Goal: Information Seeking & Learning: Understand process/instructions

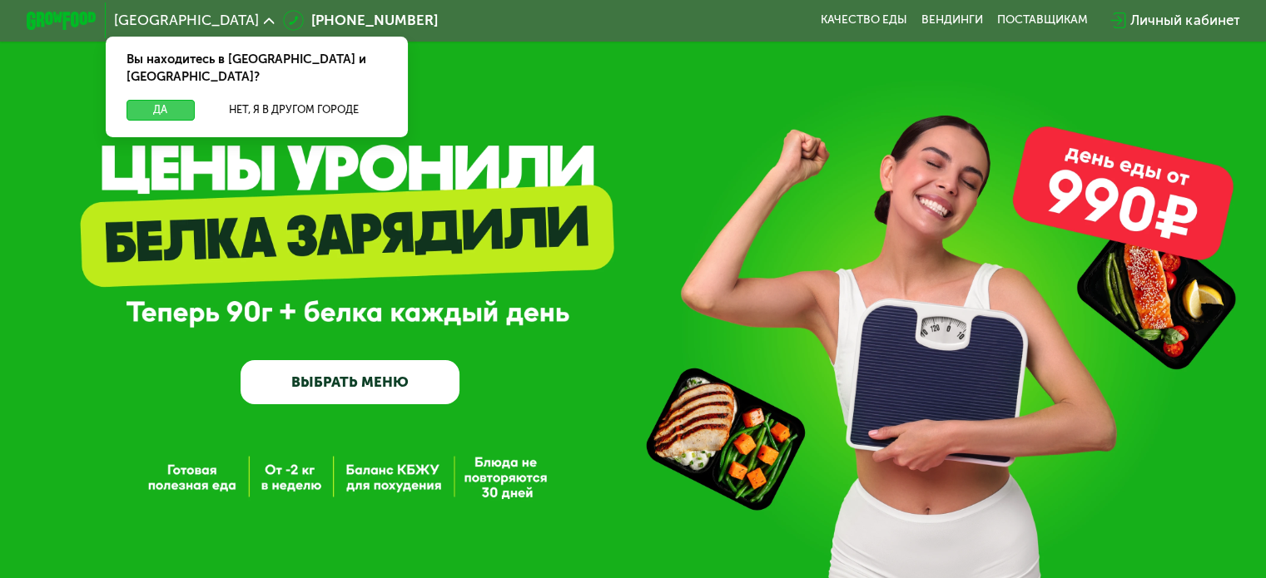
click at [174, 100] on button "Да" at bounding box center [160, 110] width 67 height 21
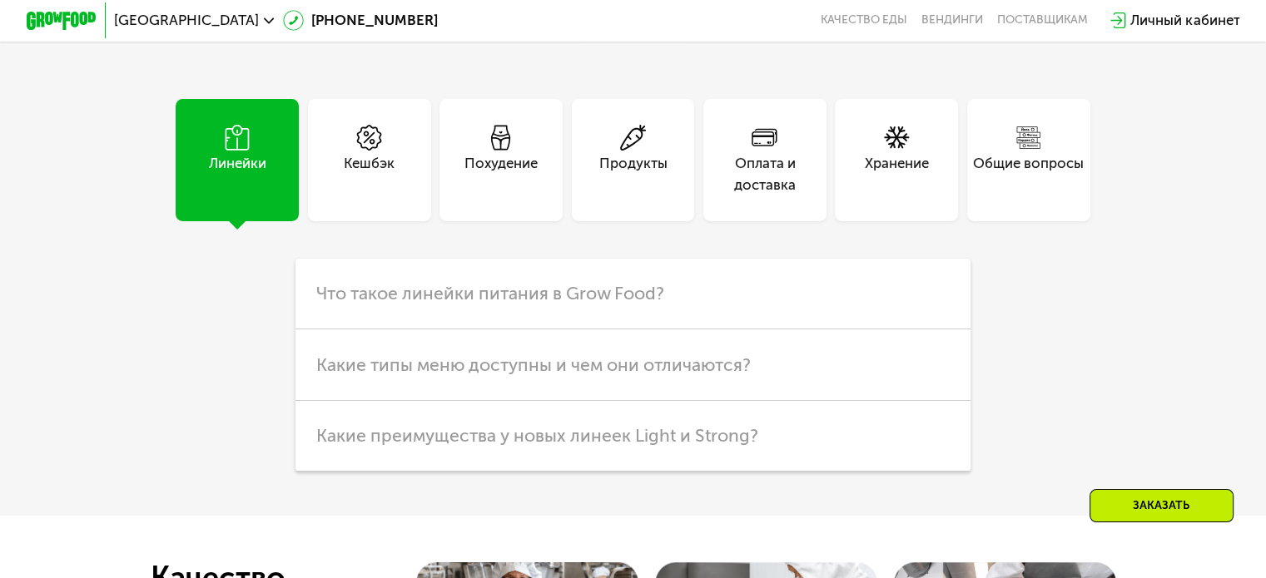
scroll to position [4191, 0]
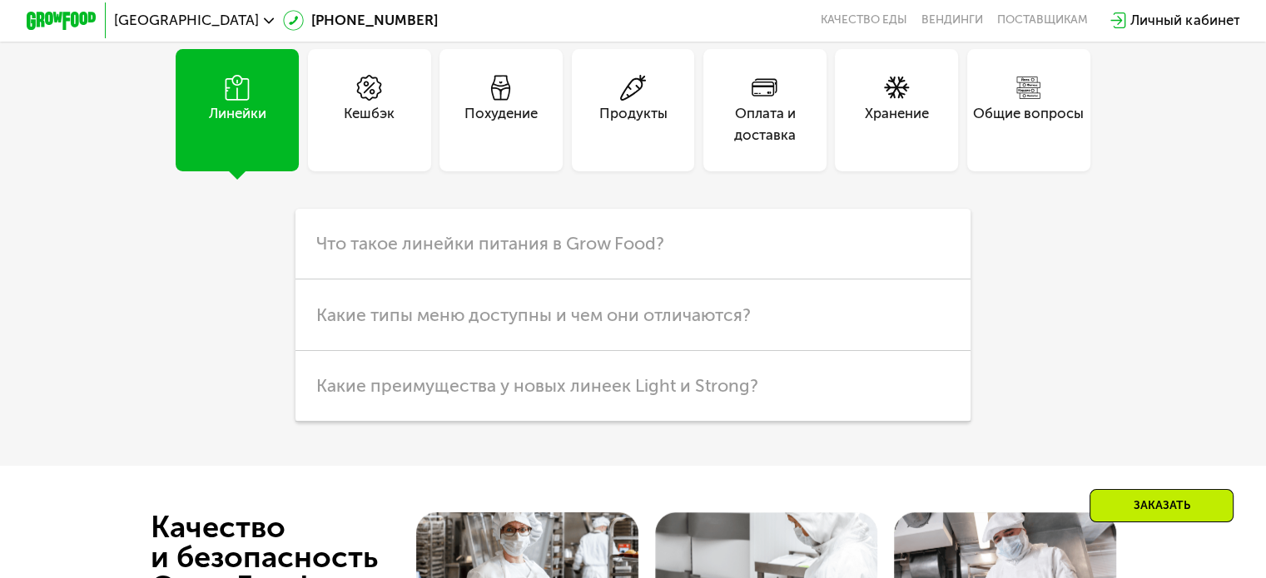
click at [657, 146] on div "Продукты" at bounding box center [633, 124] width 68 height 42
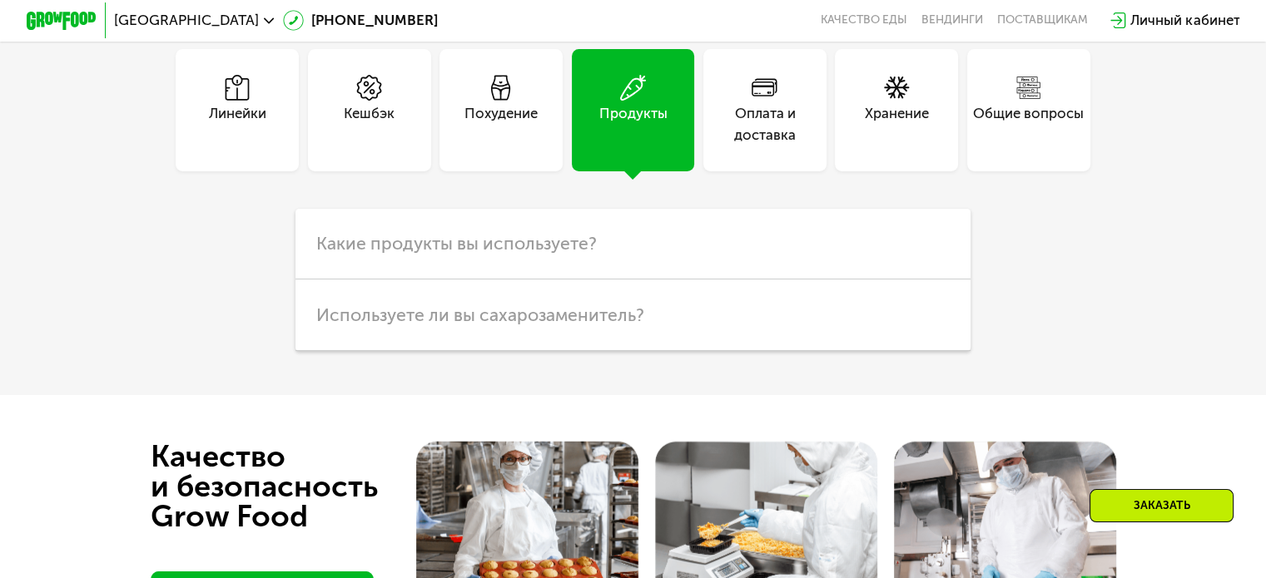
click at [746, 146] on div "Оплата и доставка" at bounding box center [764, 124] width 123 height 42
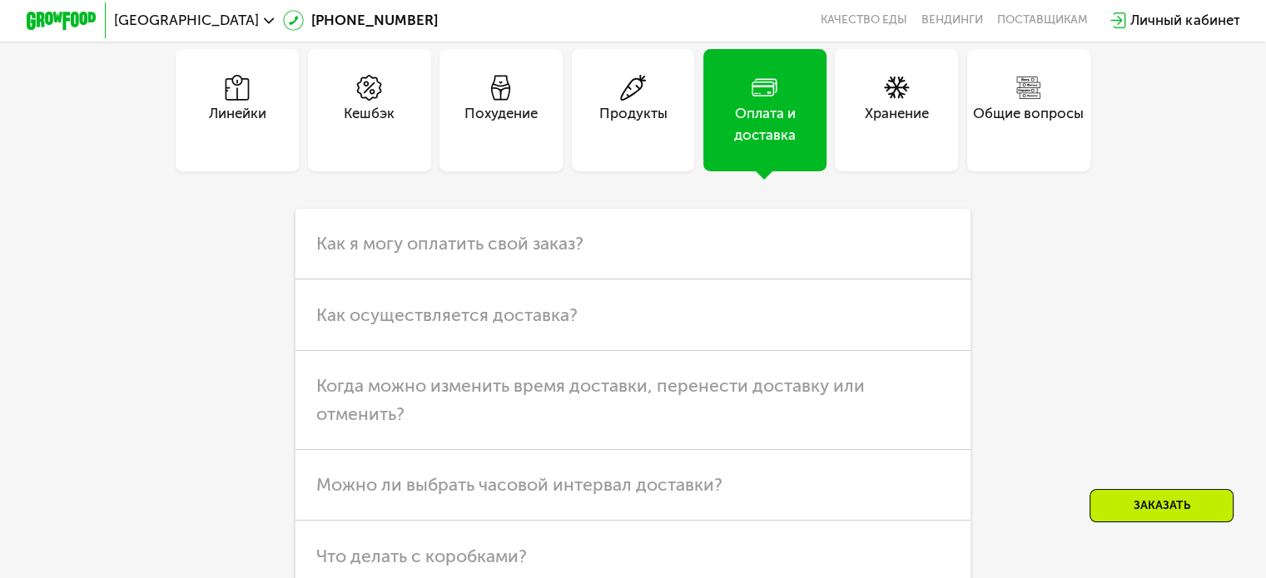
click at [589, 172] on div "Продукты" at bounding box center [633, 110] width 123 height 123
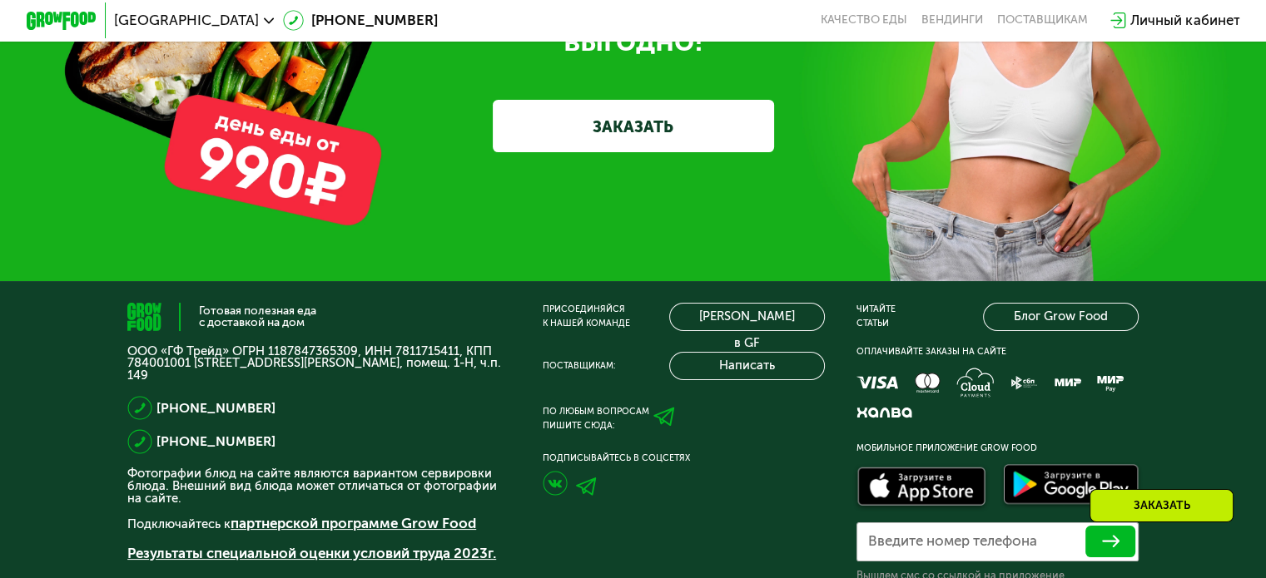
scroll to position [5293, 0]
